Goal: Check status: Check status

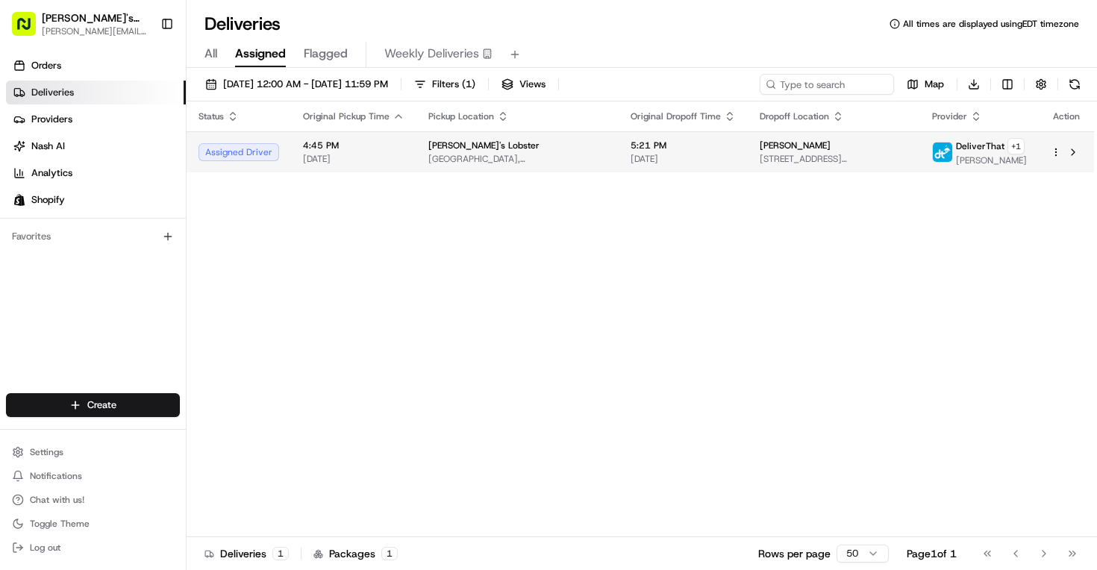
click at [397, 157] on span "[DATE]" at bounding box center [353, 159] width 101 height 12
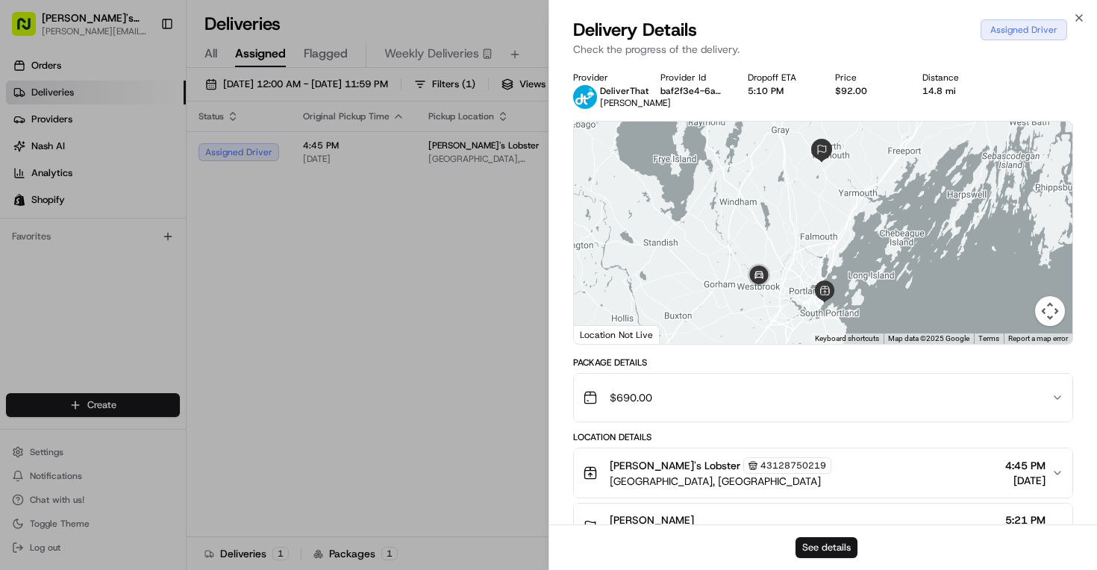
click at [827, 545] on button "See details" at bounding box center [826, 547] width 62 height 21
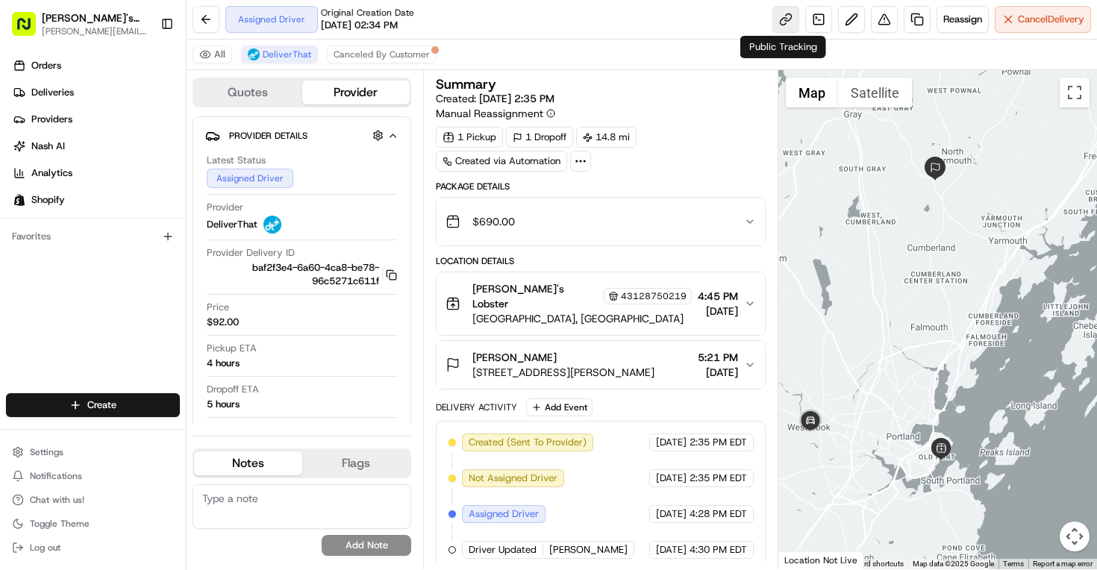
click at [784, 18] on link at bounding box center [785, 19] width 27 height 27
